Goal: Task Accomplishment & Management: Use online tool/utility

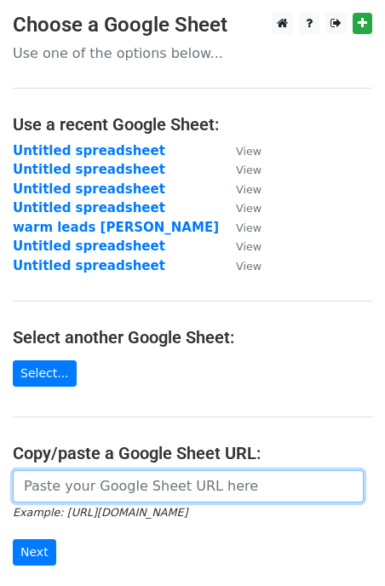
click at [98, 479] on input "url" at bounding box center [188, 486] width 351 height 32
paste input "https://docs.google.com/spreadsheets/d/1rmAd_CmxD2eK7HUfAdlhGbgBTZJDl3anqOlY2LM…"
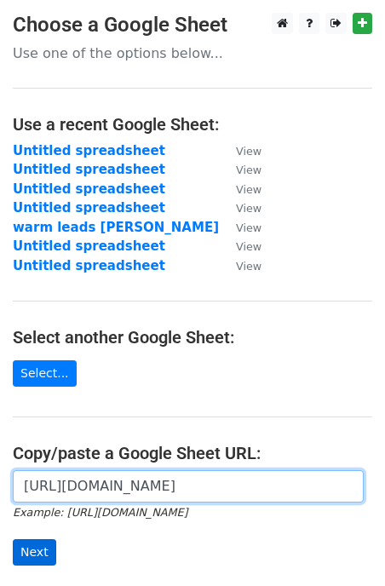
type input "https://docs.google.com/spreadsheets/d/1rmAd_CmxD2eK7HUfAdlhGbgBTZJDl3anqOlY2LM…"
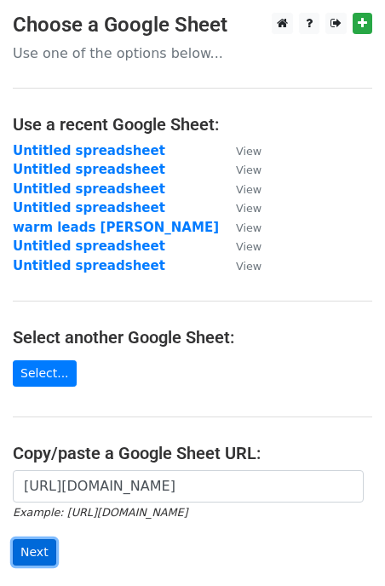
click at [34, 550] on input "Next" at bounding box center [34, 552] width 43 height 26
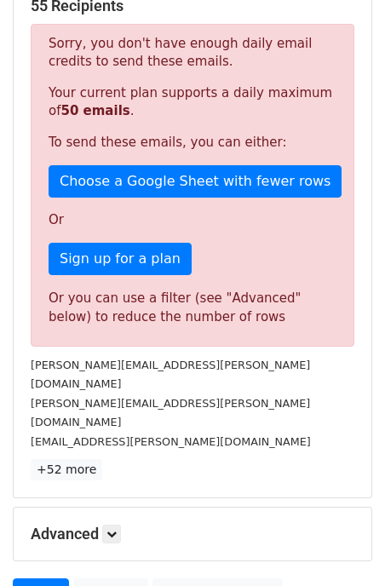
scroll to position [292, 0]
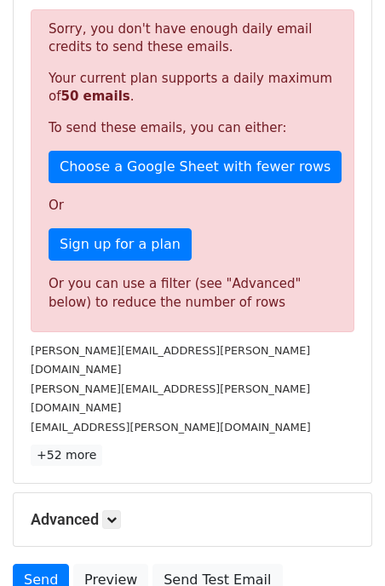
click at [191, 427] on div "55 Recipients Sorry, you don't have enough daily email credits to send these em…" at bounding box center [192, 224] width 357 height 518
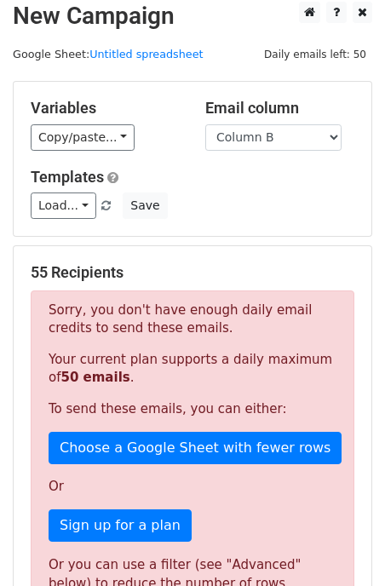
scroll to position [0, 0]
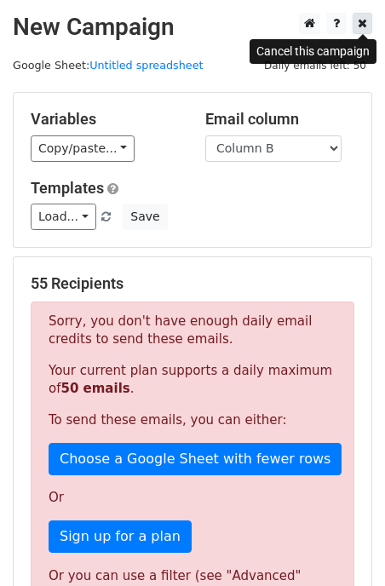
click at [366, 26] on icon at bounding box center [361, 23] width 9 height 12
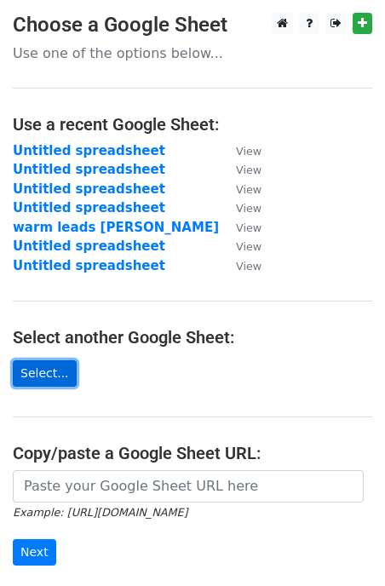
click at [61, 380] on link "Select..." at bounding box center [45, 373] width 64 height 26
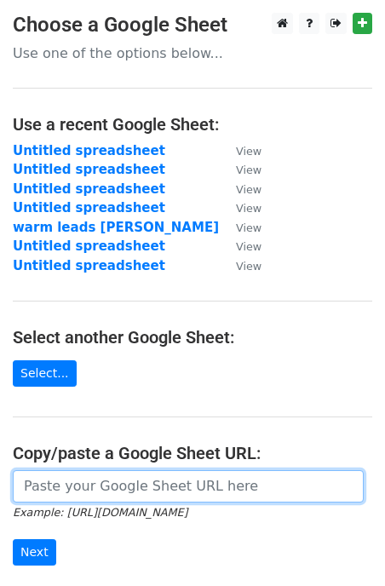
click at [87, 487] on input "url" at bounding box center [188, 486] width 351 height 32
paste input "https://docs.google.com/spreadsheets/d/1rmAd_CmxD2eK7HUfAdlhGbgBTZJDl3anqOlY2LM…"
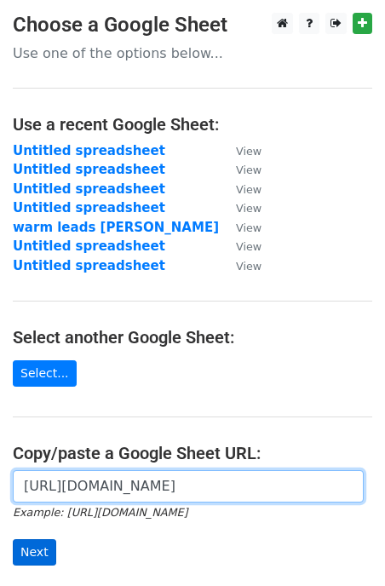
type input "https://docs.google.com/spreadsheets/d/1rmAd_CmxD2eK7HUfAdlhGbgBTZJDl3anqOlY2LM…"
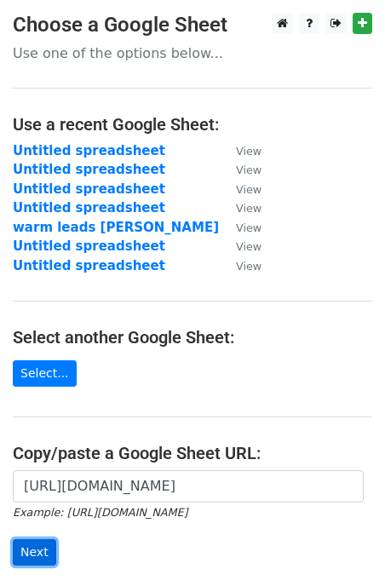
click at [37, 545] on input "Next" at bounding box center [34, 552] width 43 height 26
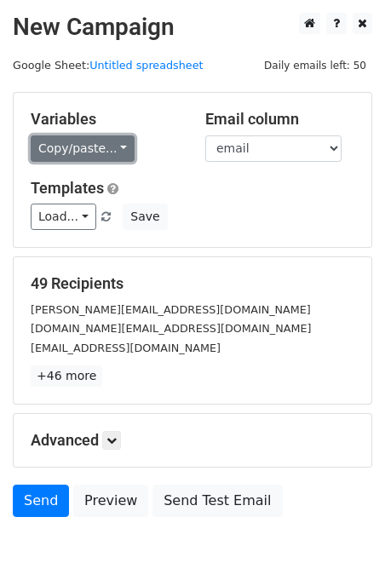
click at [71, 145] on link "Copy/paste..." at bounding box center [83, 148] width 104 height 26
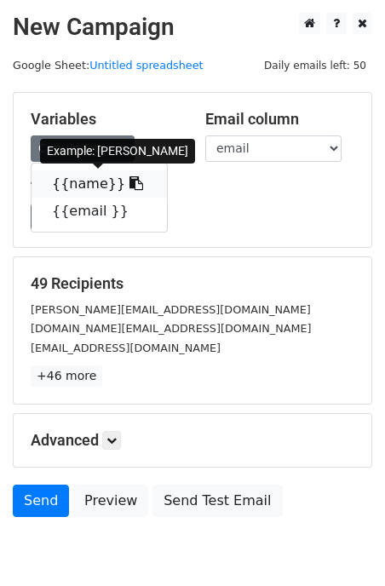
click at [77, 186] on link "{{name}}" at bounding box center [98, 183] width 135 height 27
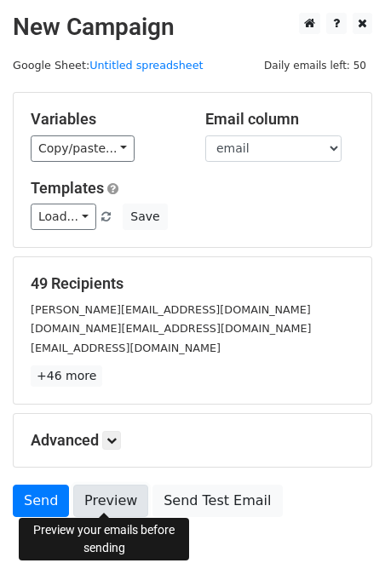
click at [107, 503] on link "Preview" at bounding box center [110, 500] width 75 height 32
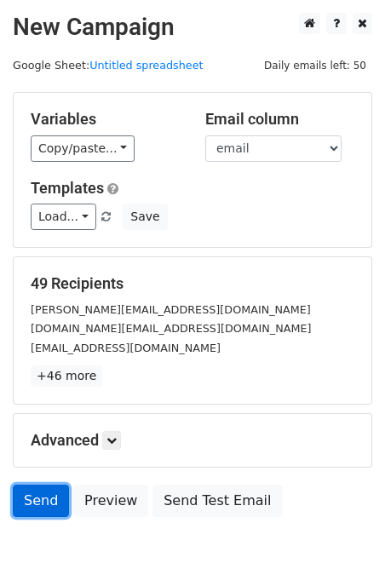
click at [44, 495] on link "Send" at bounding box center [41, 500] width 56 height 32
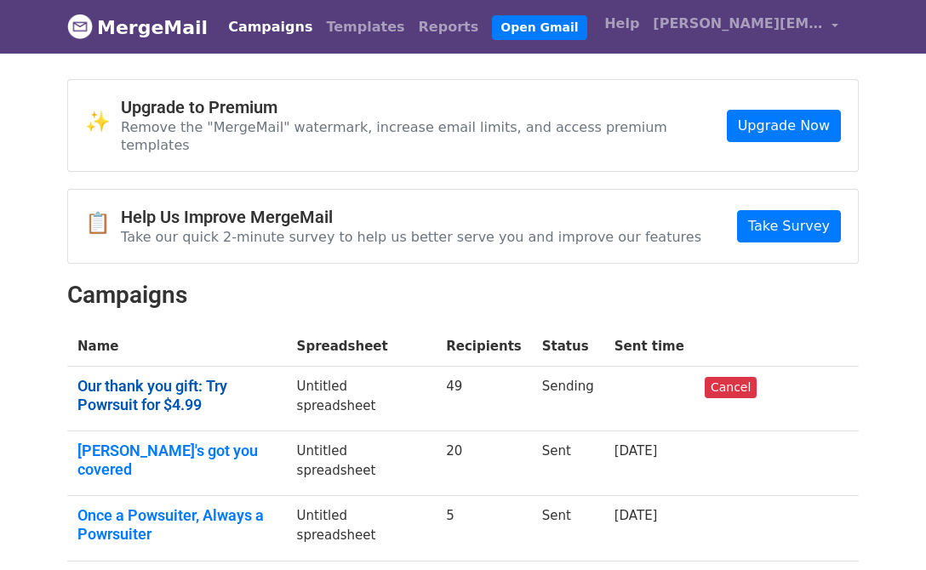
click at [198, 377] on link "Our thank you gift: Try Powrsuit for $4.99" at bounding box center [176, 395] width 199 height 37
